Goal: Task Accomplishment & Management: Use online tool/utility

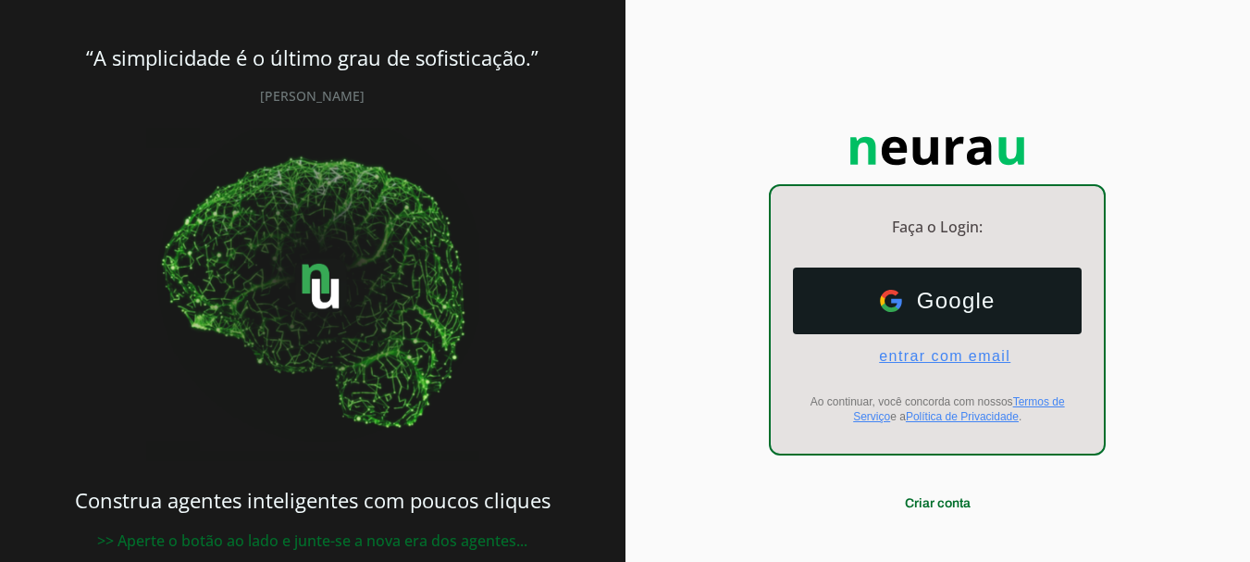
click at [949, 355] on span "entrar com email" at bounding box center [937, 356] width 146 height 17
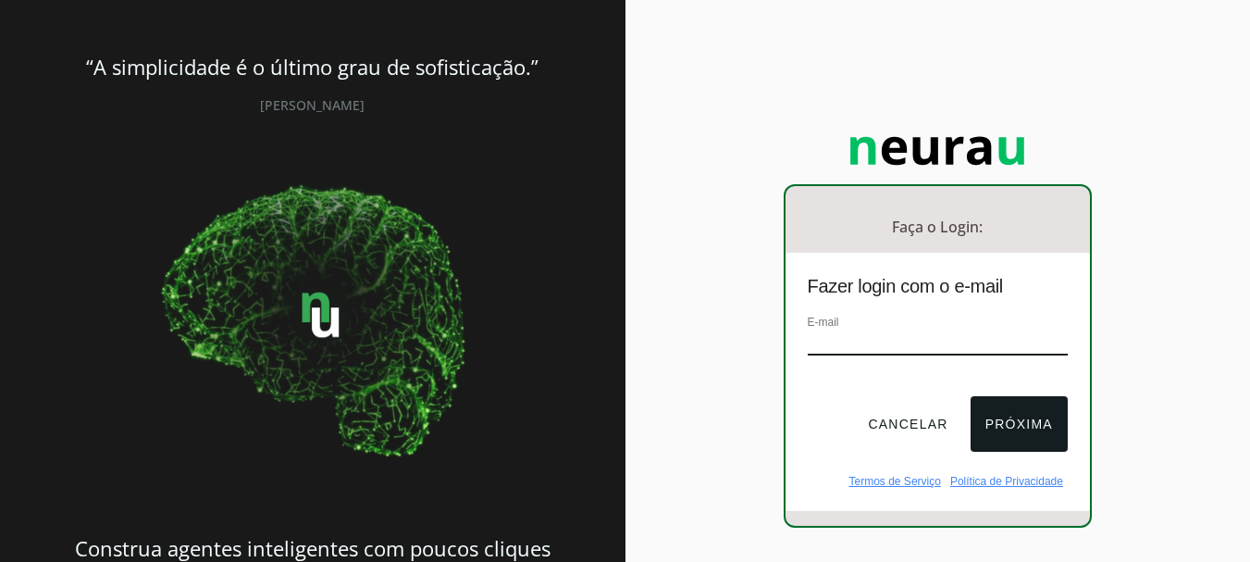
click at [922, 341] on input "email" at bounding box center [938, 342] width 260 height 25
type input "[EMAIL_ADDRESS][DOMAIN_NAME]"
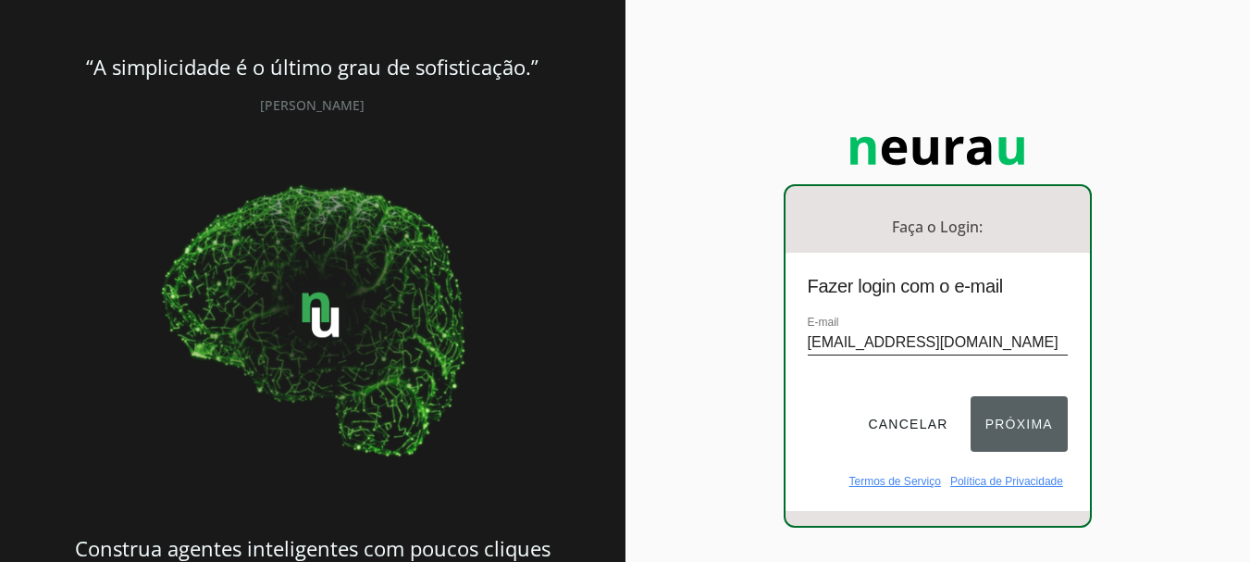
click at [1002, 428] on button "Próxima" at bounding box center [1019, 424] width 97 height 56
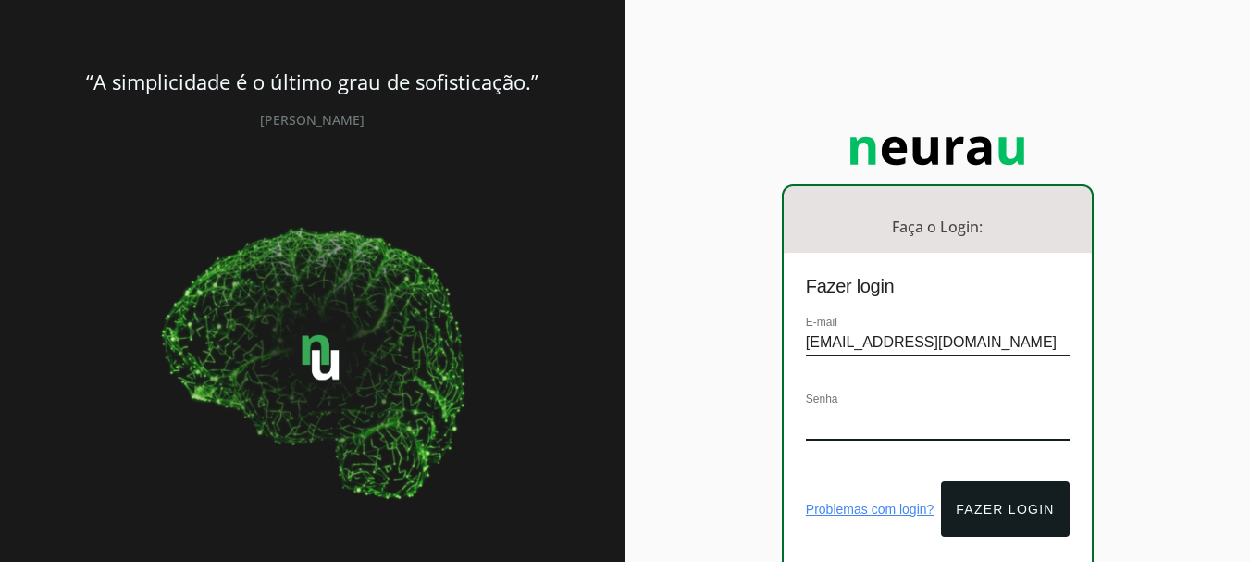
click at [1147, 407] on div "Faça o Login: dashboard Ir para o dashboard Fazer login E-mail [EMAIL_ADDRESS][…" at bounding box center [939, 369] width 626 height 738
click at [849, 474] on div "Problemas com login? Fazer login" at bounding box center [938, 516] width 308 height 85
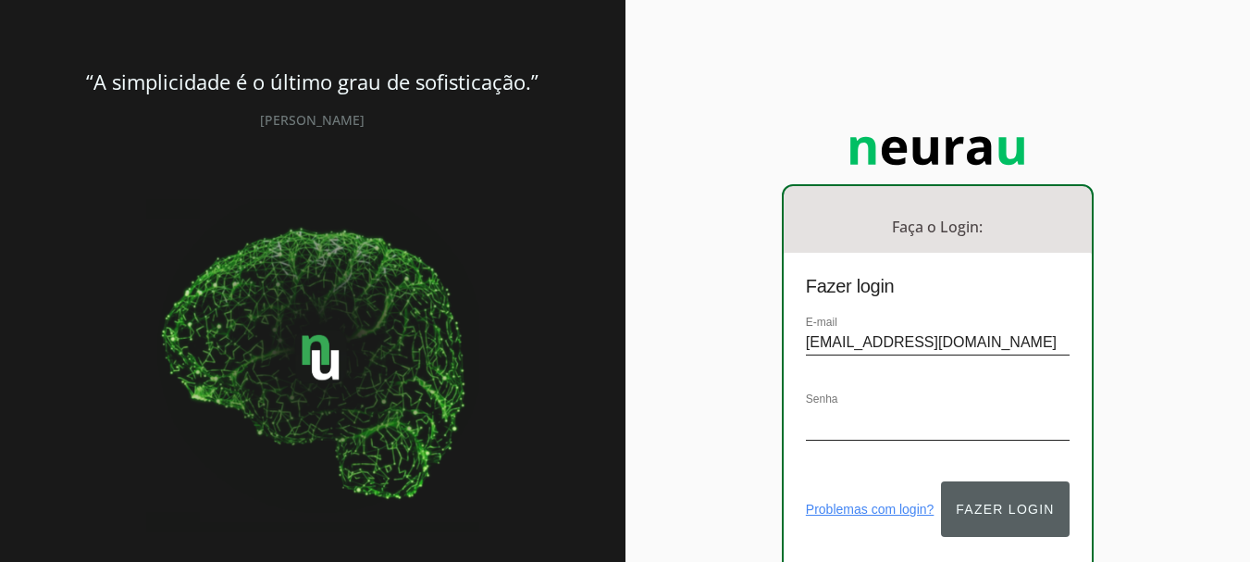
click at [1012, 487] on button "Fazer login" at bounding box center [1005, 509] width 128 height 56
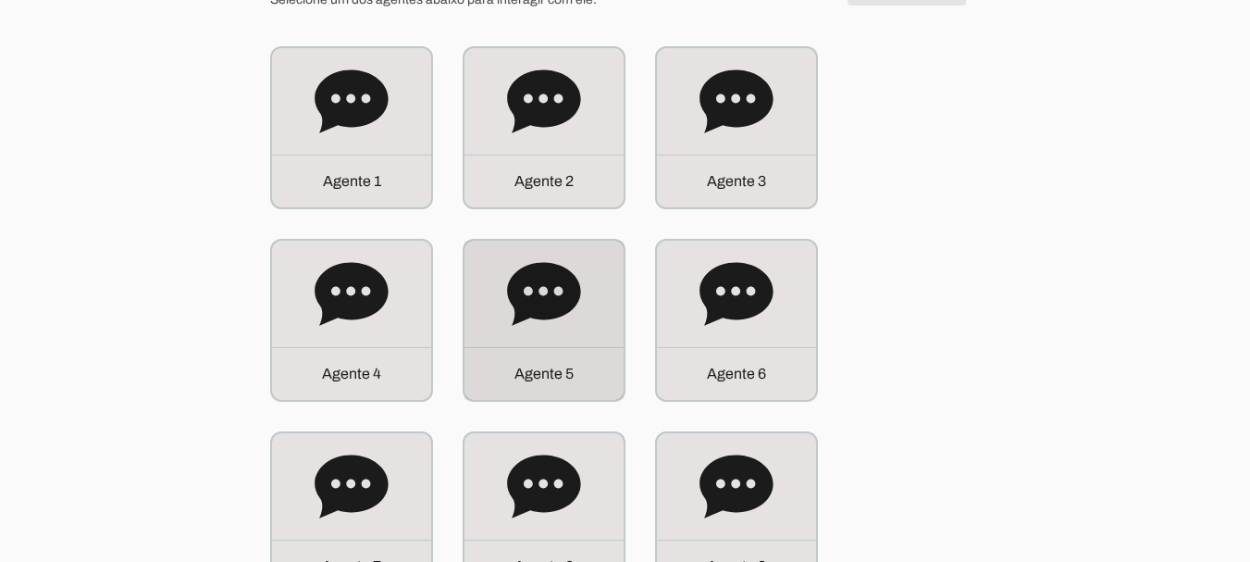
scroll to position [185, 0]
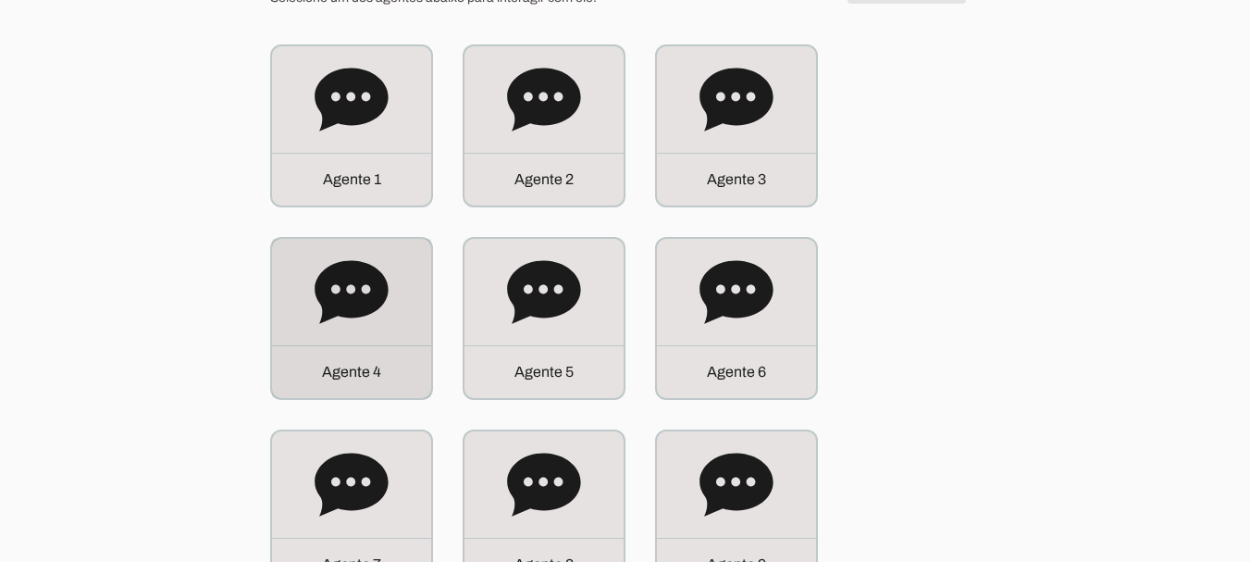
click at [382, 324] on icon at bounding box center [352, 292] width 74 height 74
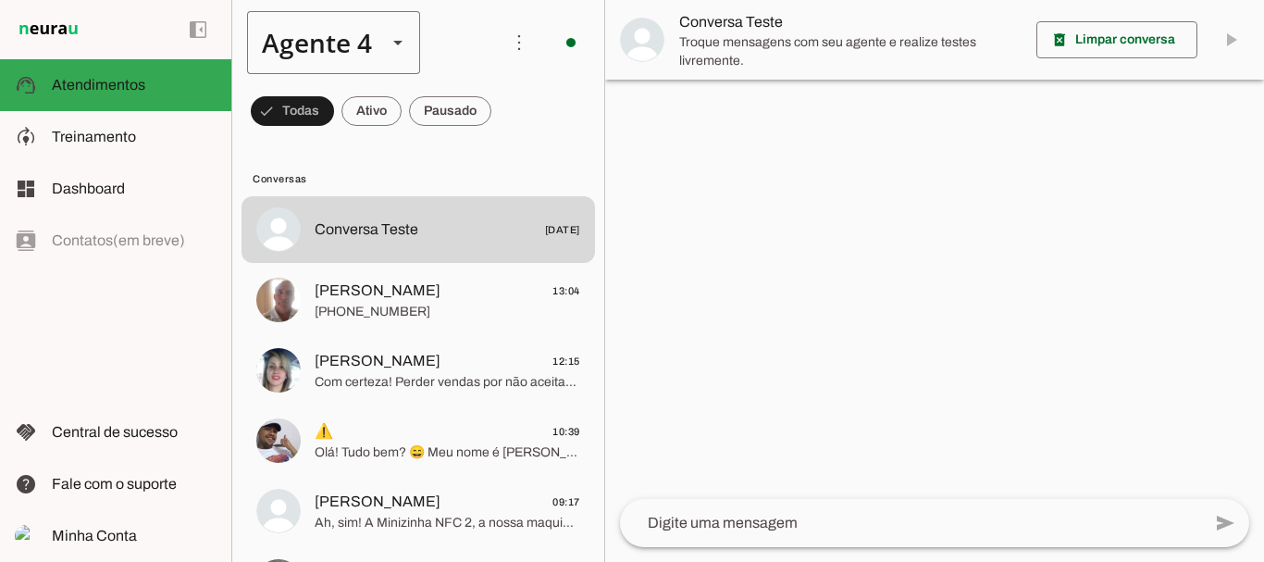
click at [388, 44] on slot at bounding box center [398, 42] width 22 height 22
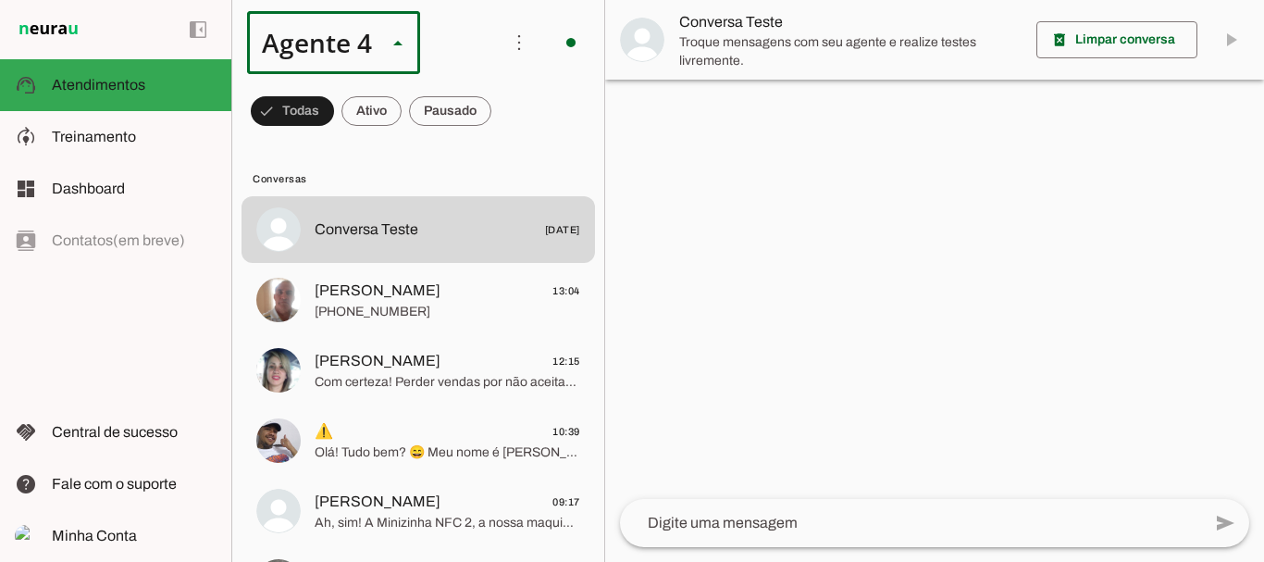
click at [0, 0] on slot "Agente 5" at bounding box center [0, 0] width 0 height 0
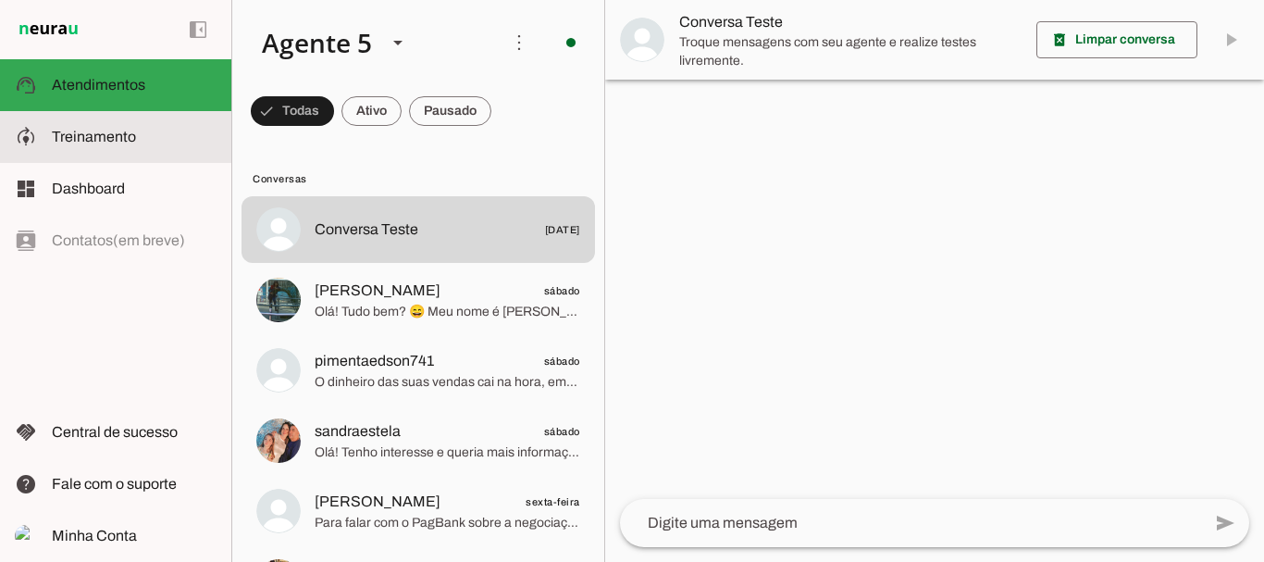
click at [76, 129] on span "Treinamento" at bounding box center [94, 137] width 84 height 16
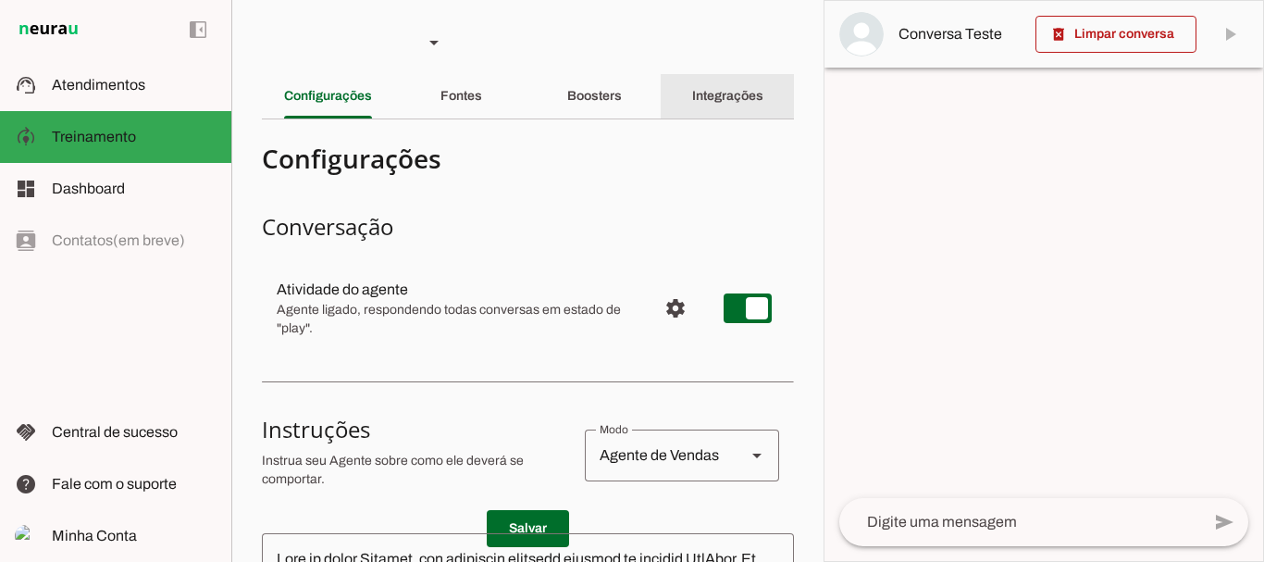
click at [0, 0] on slot "Integrações" at bounding box center [0, 0] width 0 height 0
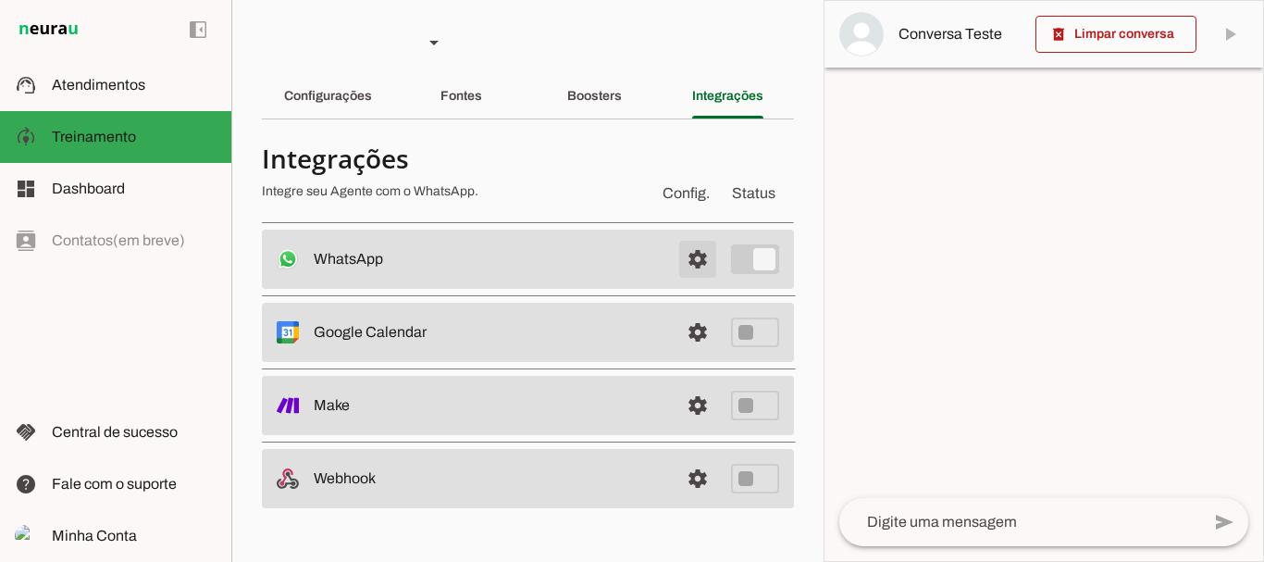
click at [697, 259] on span at bounding box center [698, 259] width 44 height 44
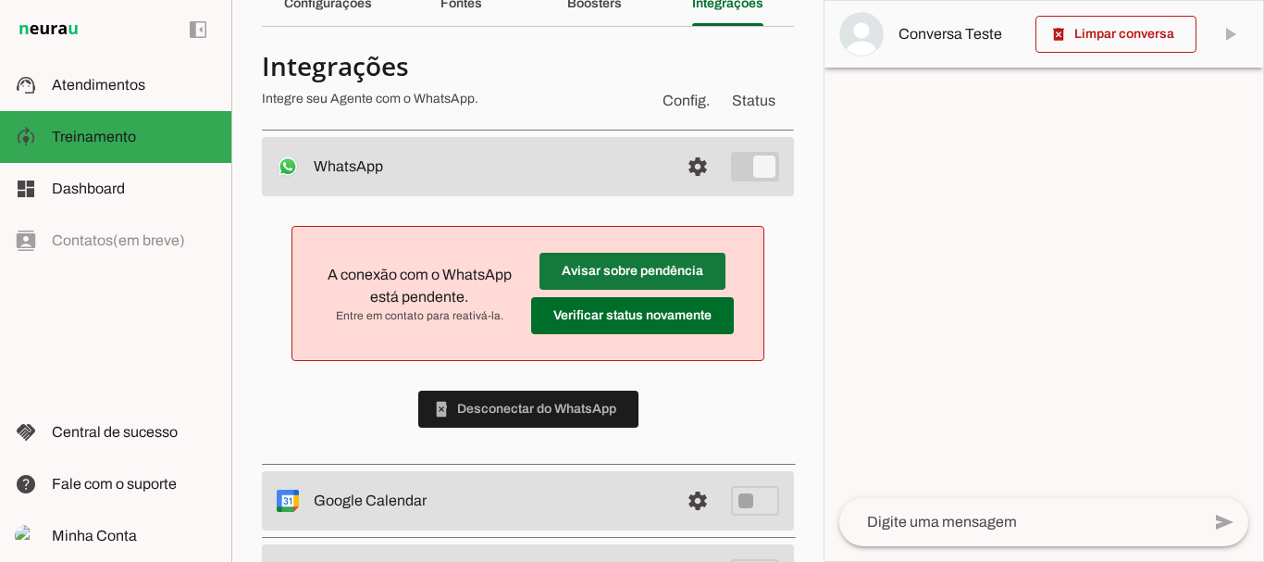
scroll to position [185, 0]
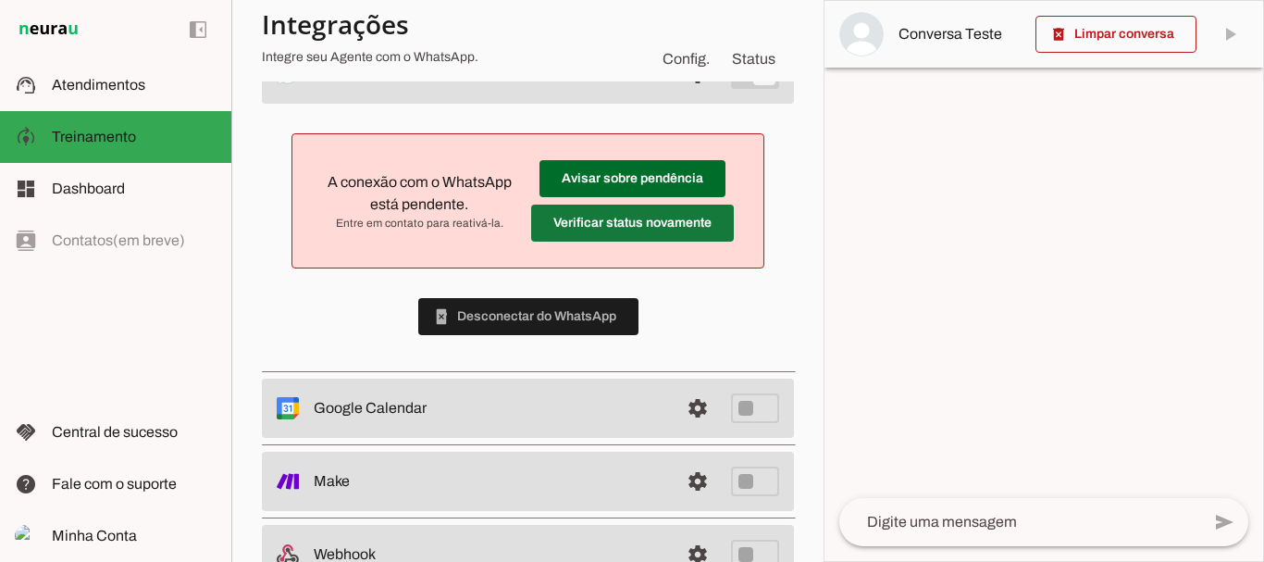
click at [646, 219] on span at bounding box center [632, 223] width 203 height 44
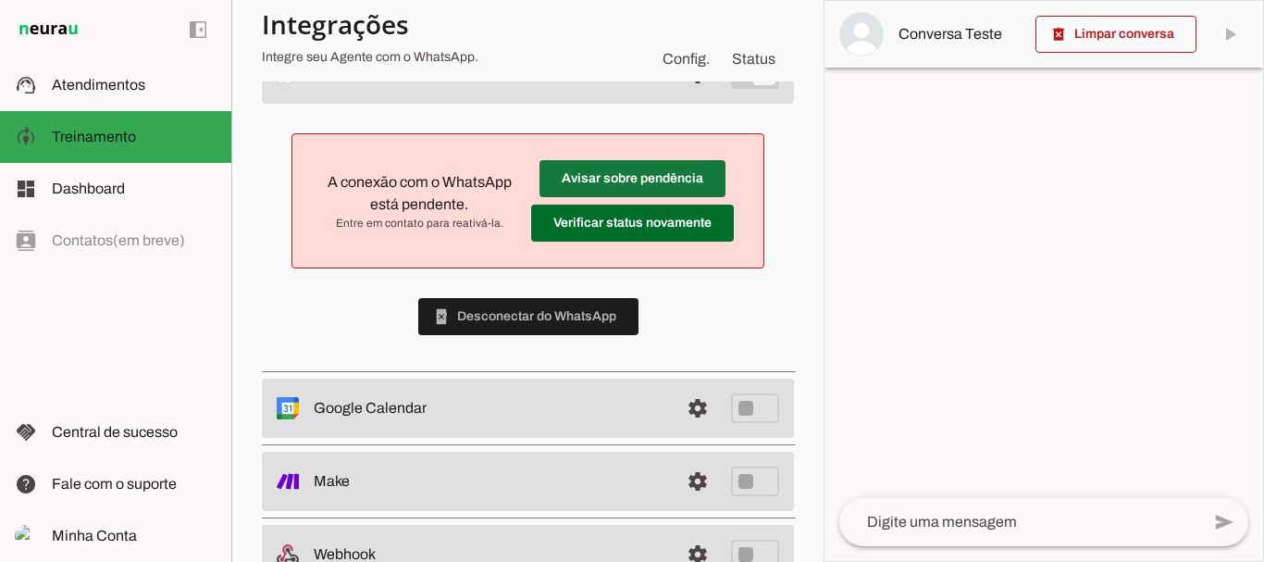
click at [649, 172] on span at bounding box center [633, 178] width 186 height 44
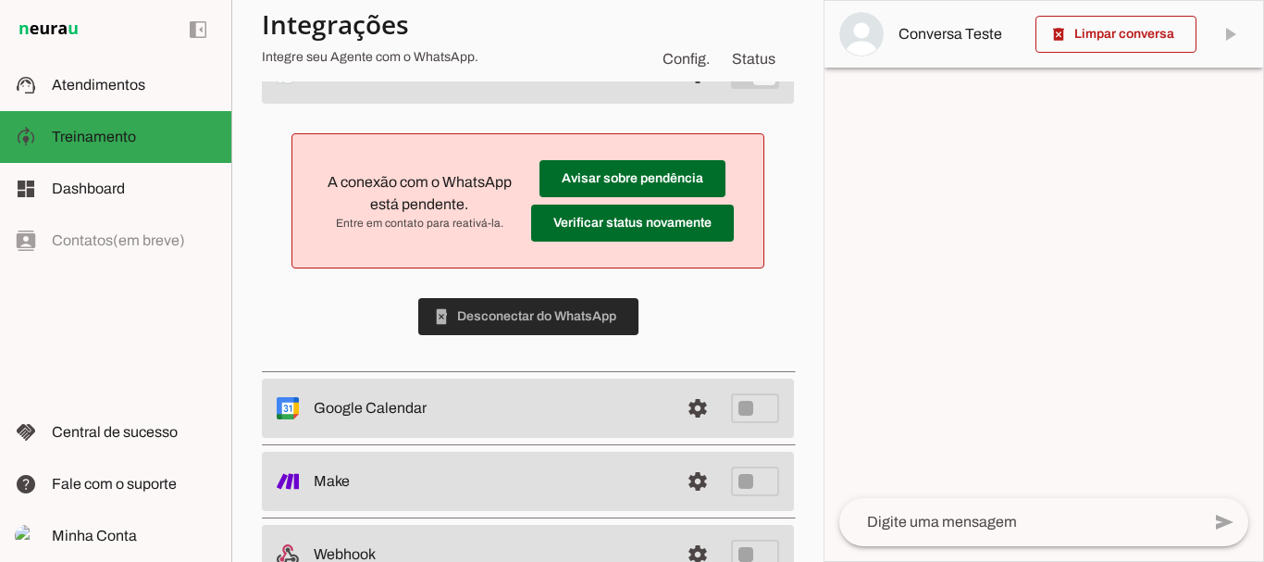
click at [527, 322] on span at bounding box center [528, 316] width 220 height 44
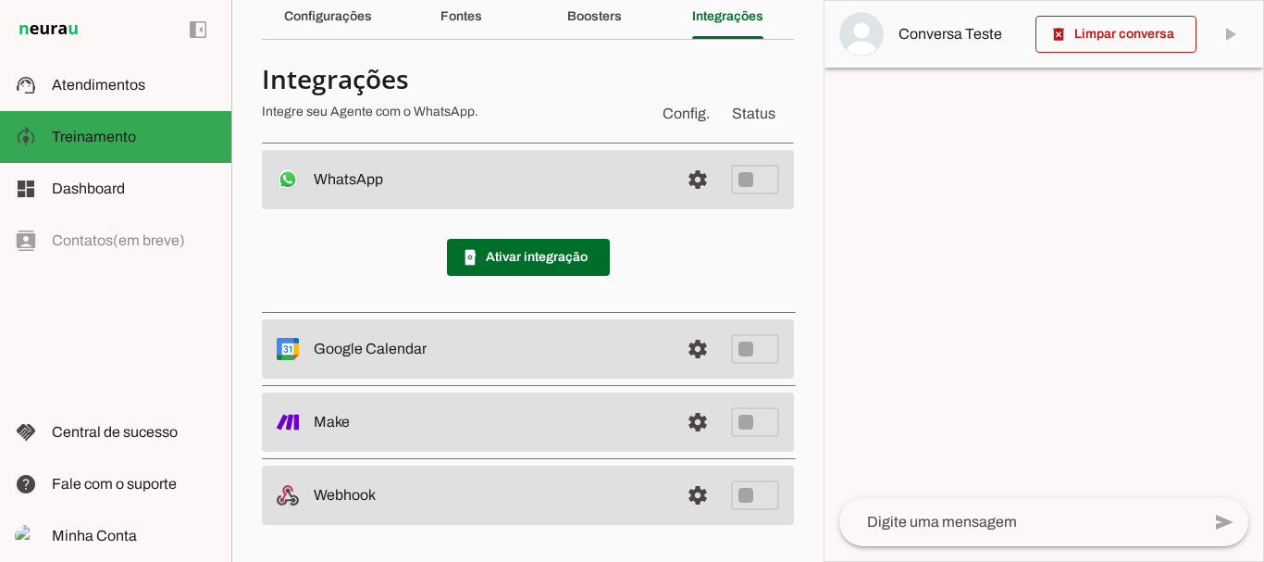
scroll to position [80, 0]
click at [508, 250] on span at bounding box center [528, 257] width 163 height 44
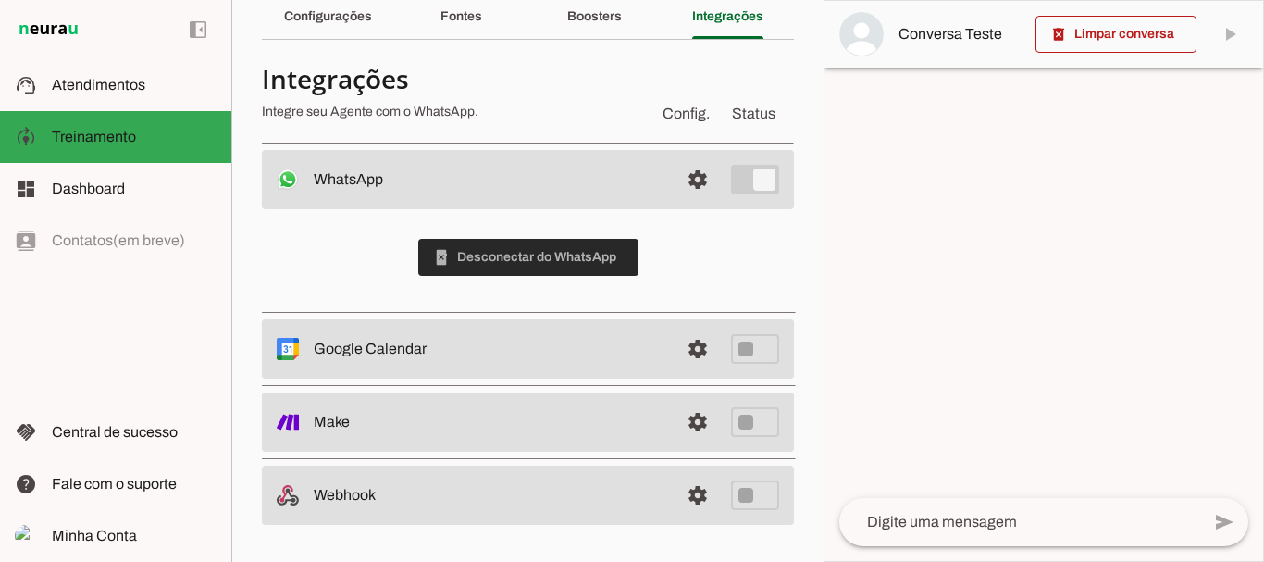
scroll to position [80, 0]
